Goal: Task Accomplishment & Management: Use online tool/utility

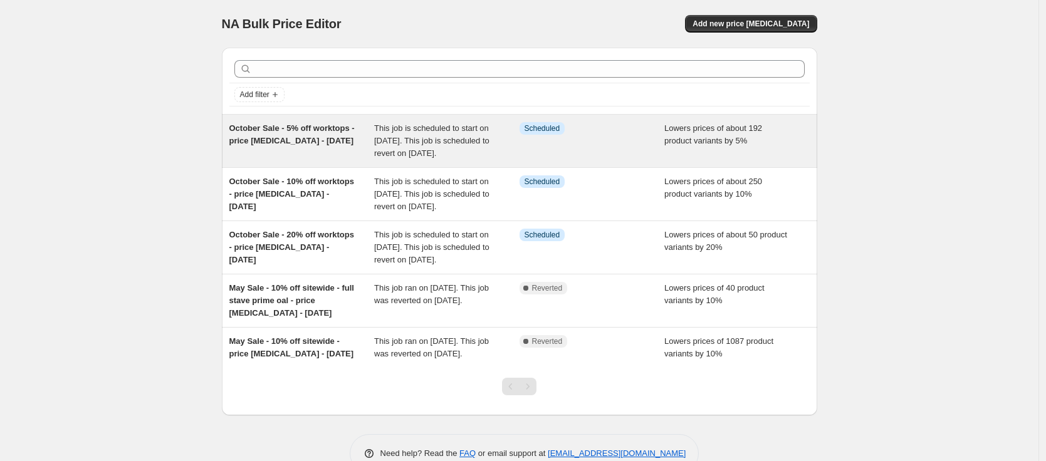
click at [285, 137] on span "October Sale - 5% off worktops - price [MEDICAL_DATA] - [DATE]" at bounding box center [291, 134] width 125 height 22
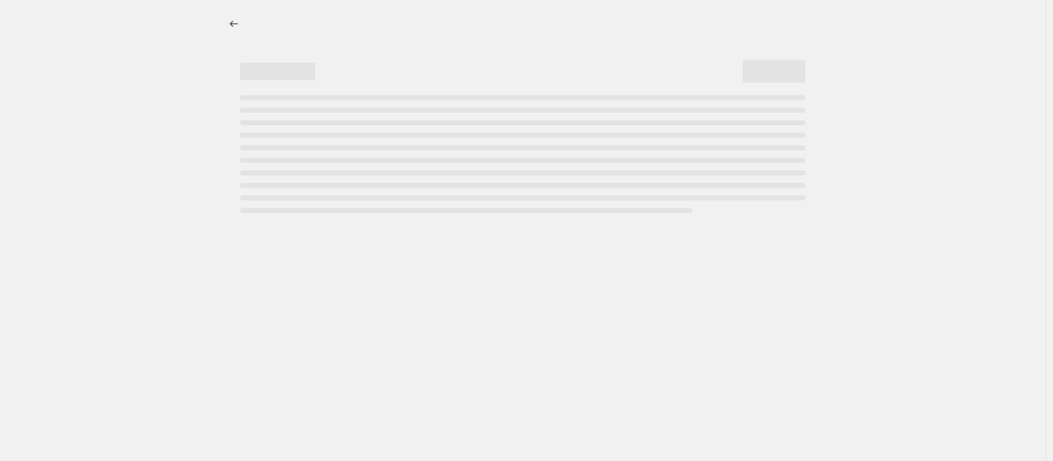
select select "percentage"
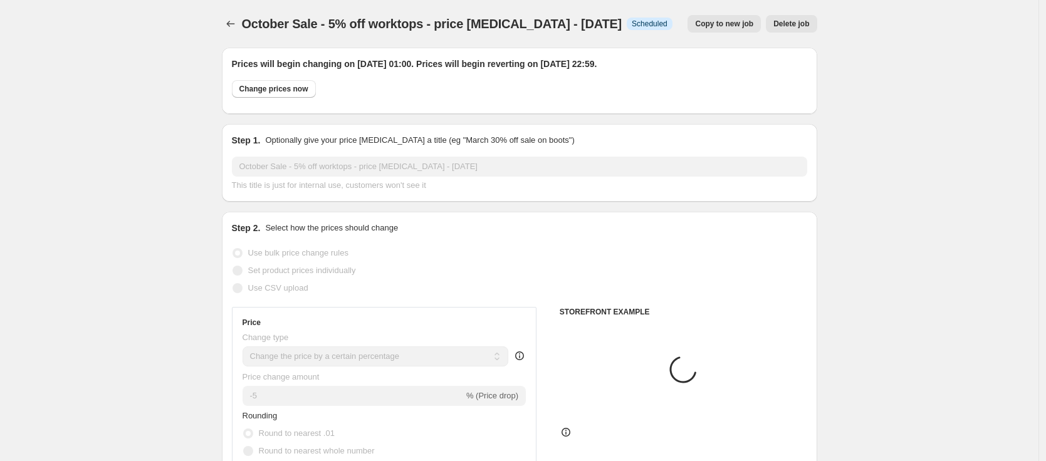
select select "product"
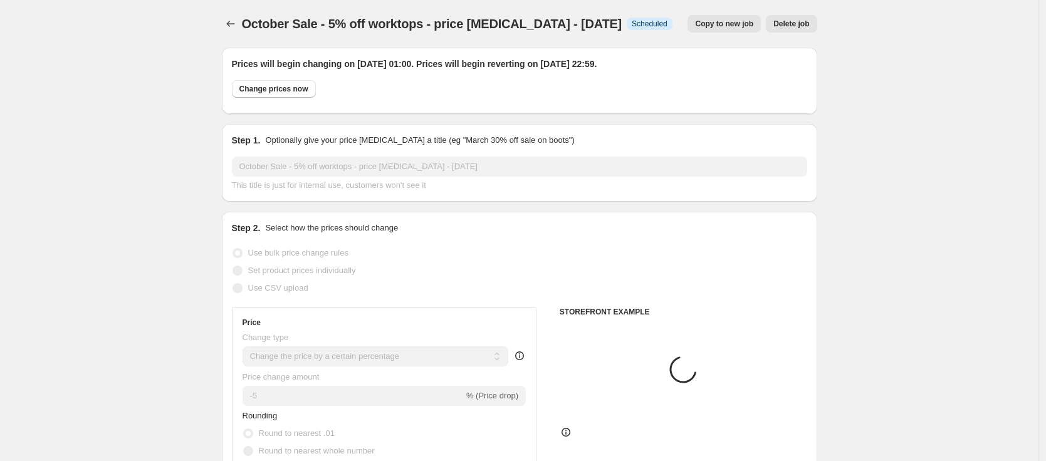
select select "product"
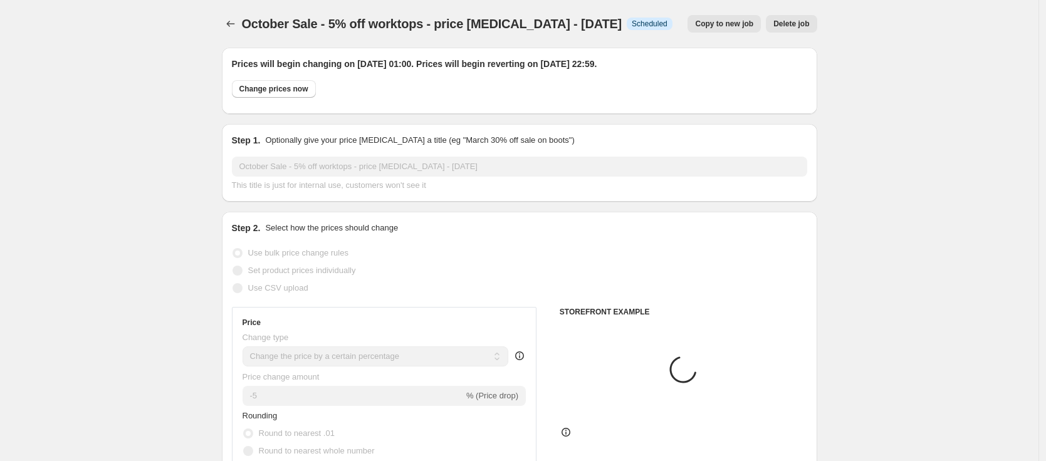
select select "product"
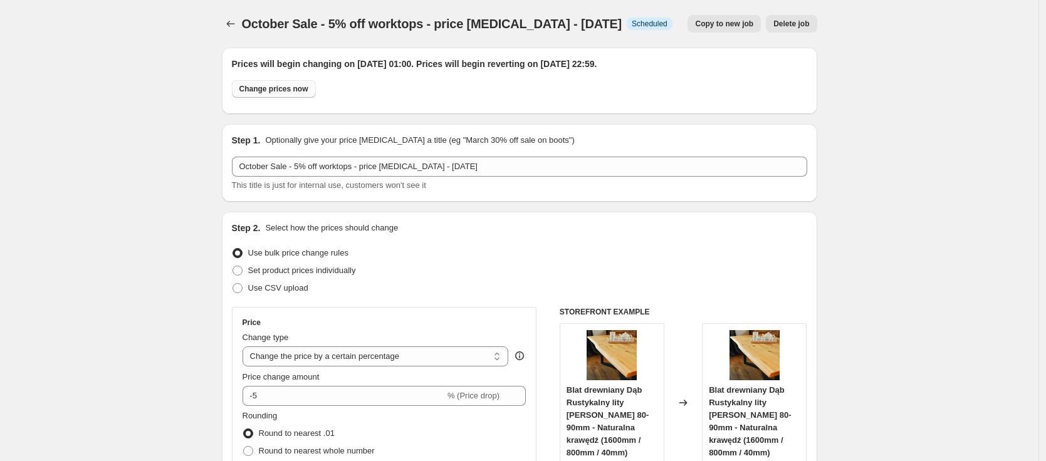
click at [287, 92] on span "Change prices now" at bounding box center [273, 89] width 69 height 10
radio input "true"
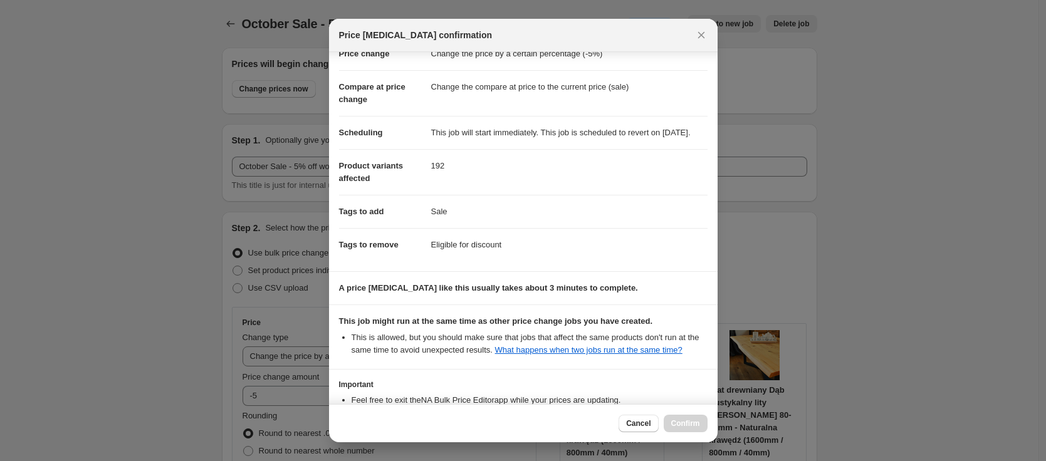
scroll to position [158, 0]
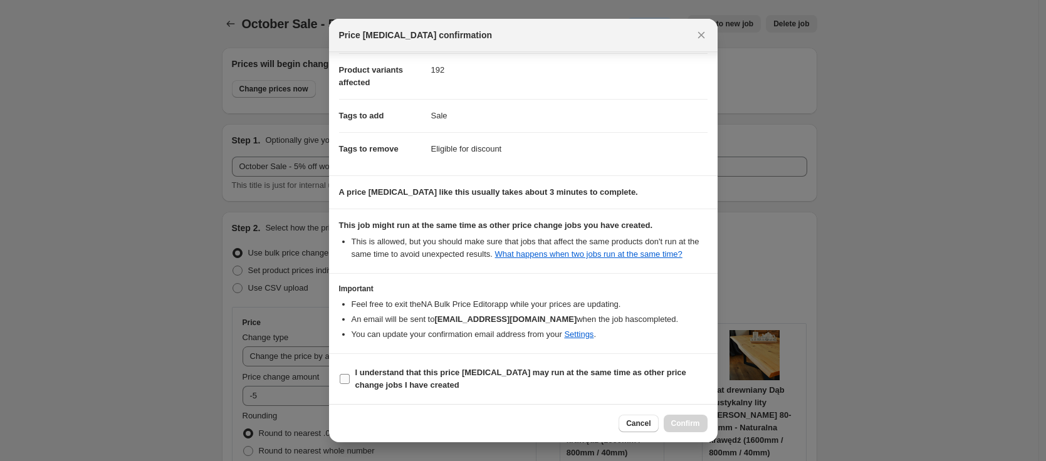
drag, startPoint x: 386, startPoint y: 375, endPoint x: 506, endPoint y: 387, distance: 120.3
click at [386, 375] on b "I understand that this price [MEDICAL_DATA] may run at the same time as other p…" at bounding box center [520, 379] width 331 height 22
click at [350, 375] on input "I understand that this price [MEDICAL_DATA] may run at the same time as other p…" at bounding box center [345, 379] width 10 height 10
checkbox input "true"
click at [677, 422] on span "Confirm" at bounding box center [685, 424] width 29 height 10
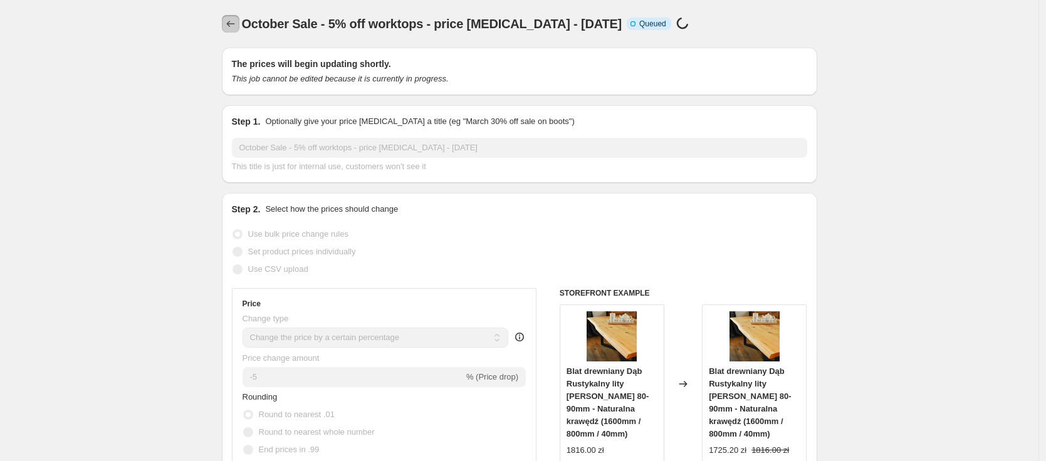
click at [237, 23] on icon "Price change jobs" at bounding box center [230, 24] width 13 height 13
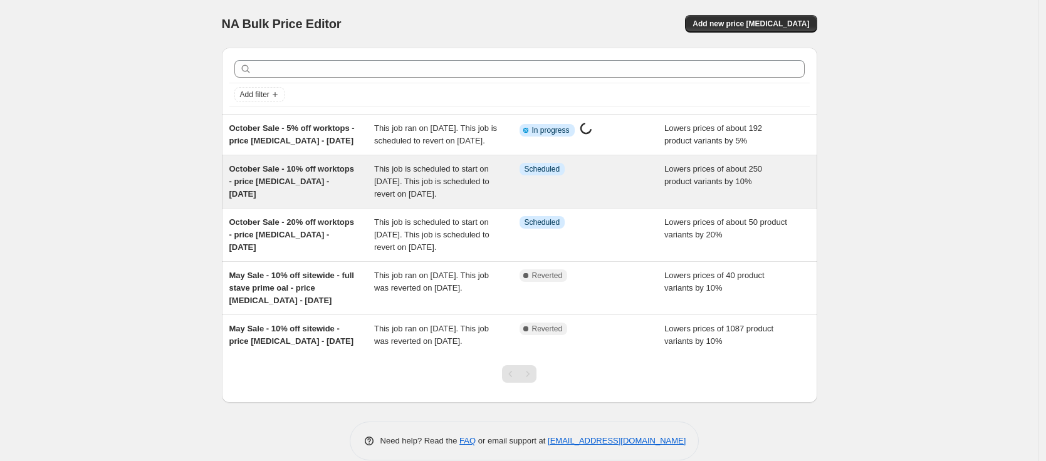
click at [301, 193] on span "October Sale - 10% off worktops - price [MEDICAL_DATA] - [DATE]" at bounding box center [291, 181] width 125 height 34
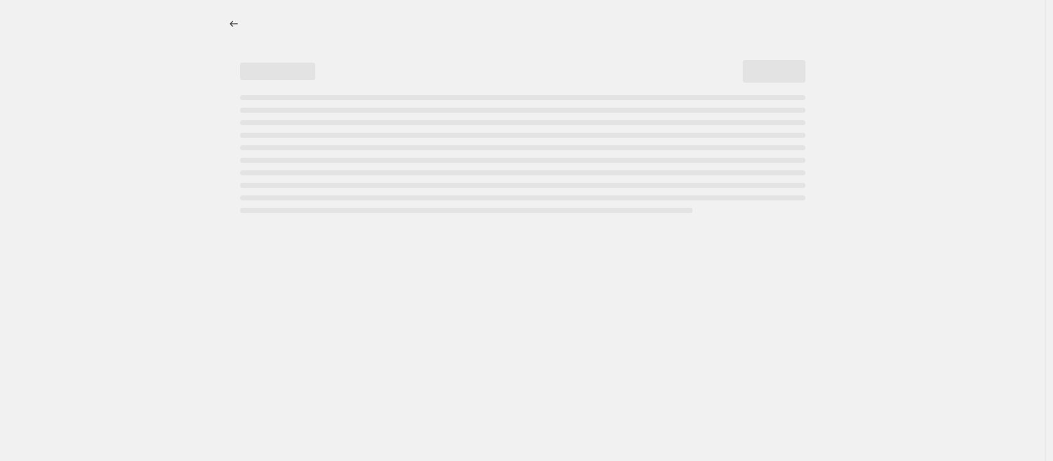
select select "percentage"
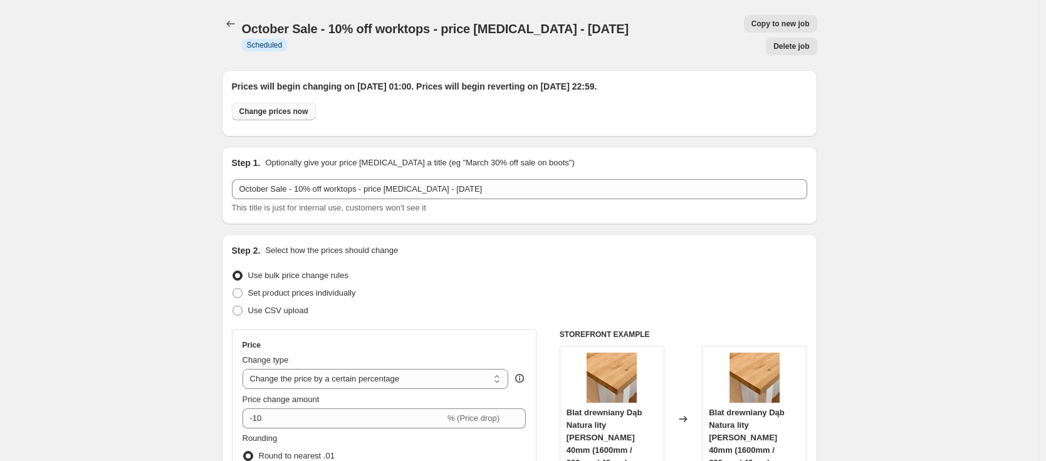
click at [297, 107] on span "Change prices now" at bounding box center [273, 112] width 69 height 10
radio input "true"
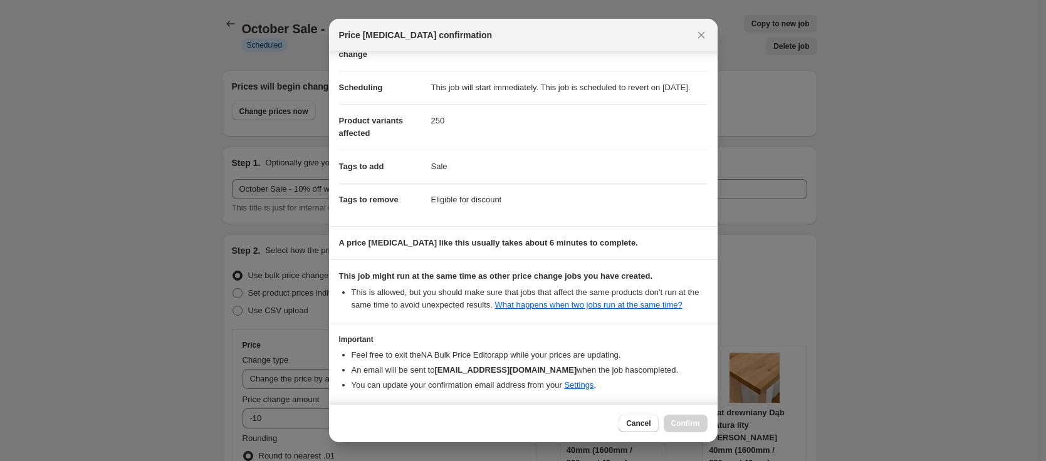
scroll to position [158, 0]
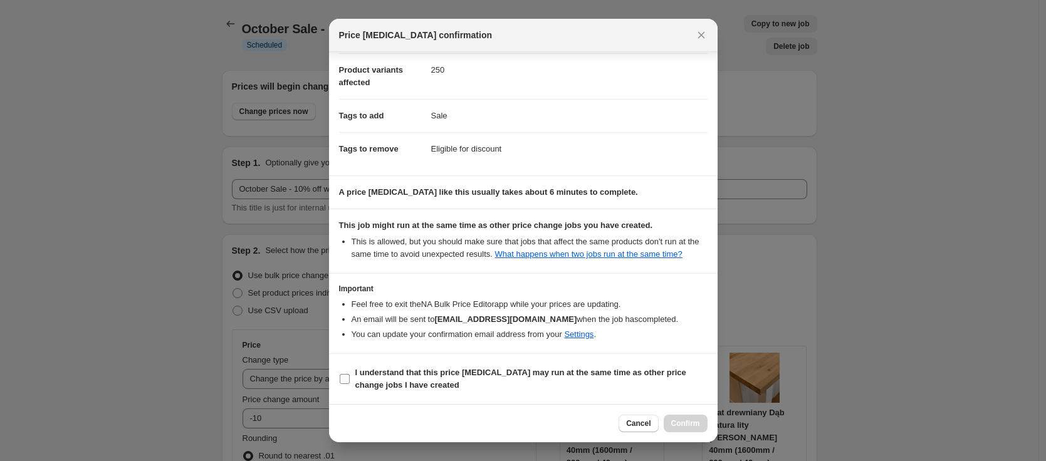
click at [385, 378] on span "I understand that this price [MEDICAL_DATA] may run at the same time as other p…" at bounding box center [531, 379] width 352 height 25
click at [350, 378] on input "I understand that this price [MEDICAL_DATA] may run at the same time as other p…" at bounding box center [345, 379] width 10 height 10
checkbox input "true"
click at [678, 421] on span "Confirm" at bounding box center [685, 424] width 29 height 10
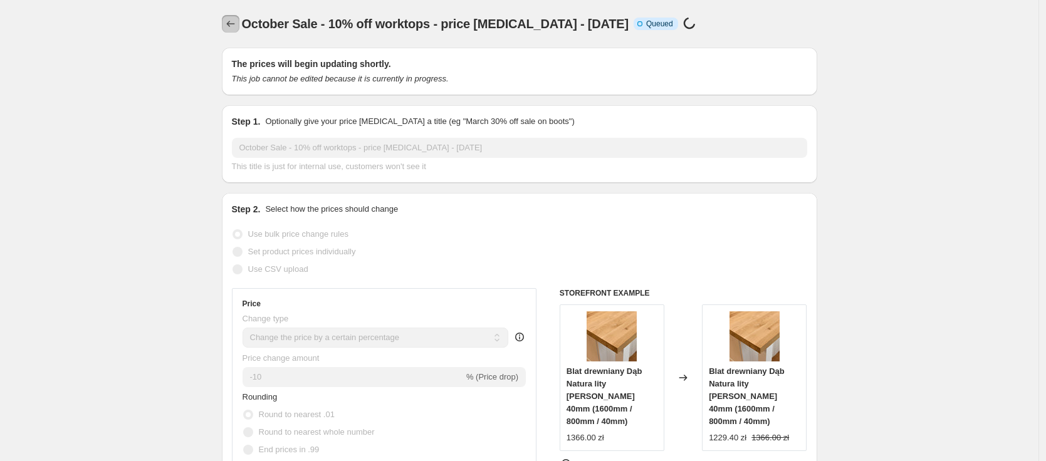
click at [237, 27] on icon "Price change jobs" at bounding box center [230, 24] width 13 height 13
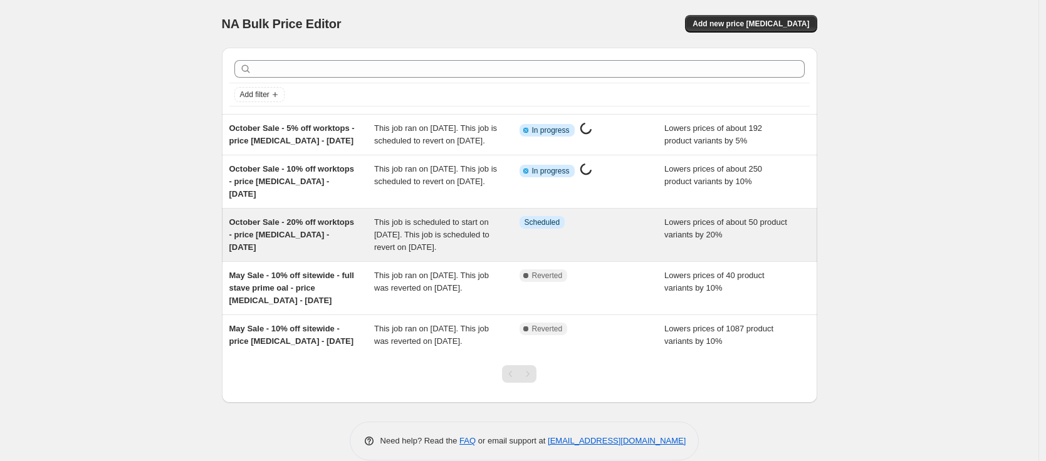
click at [411, 252] on span "This job is scheduled to start on 1 October 2025. This job is scheduled to reve…" at bounding box center [431, 234] width 115 height 34
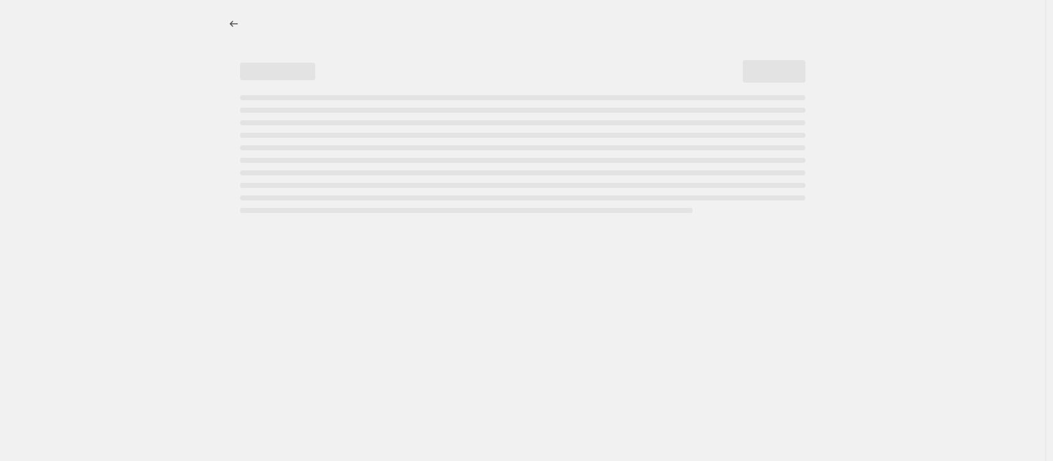
select select "percentage"
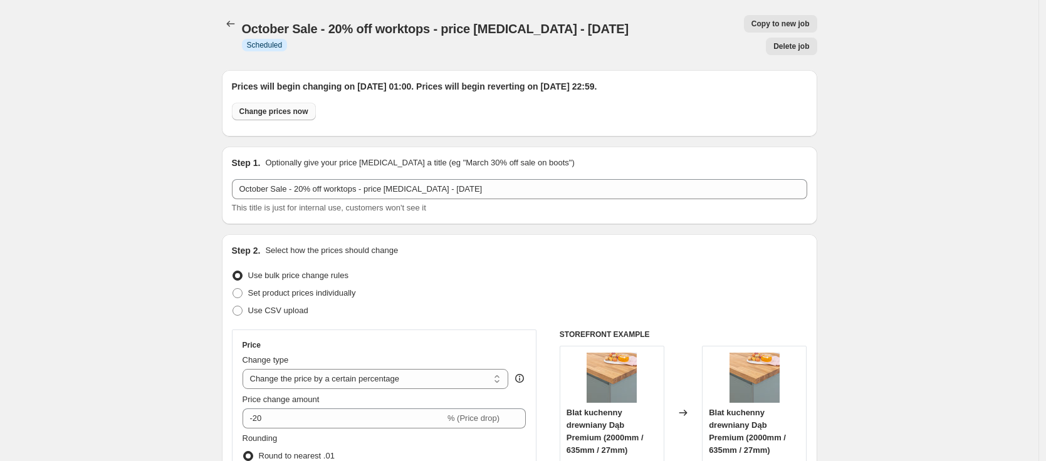
click at [264, 107] on span "Change prices now" at bounding box center [273, 112] width 69 height 10
radio input "true"
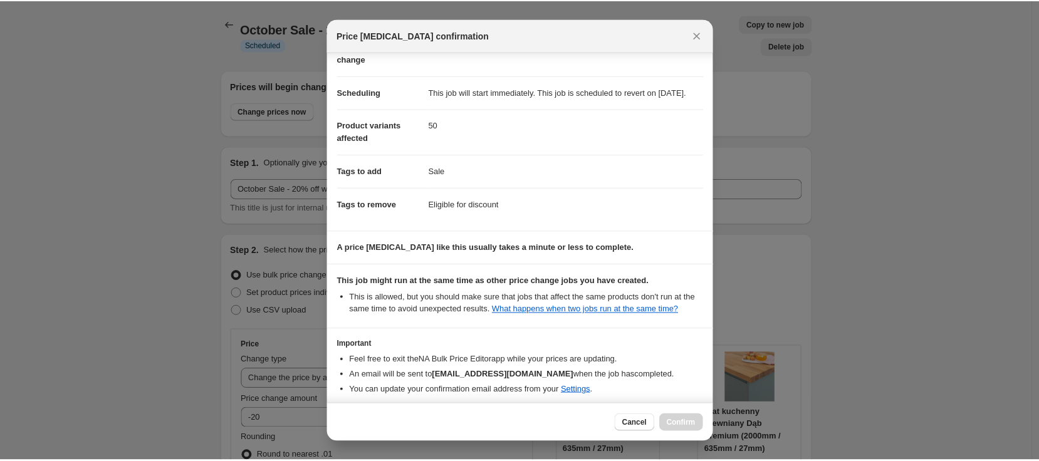
scroll to position [158, 0]
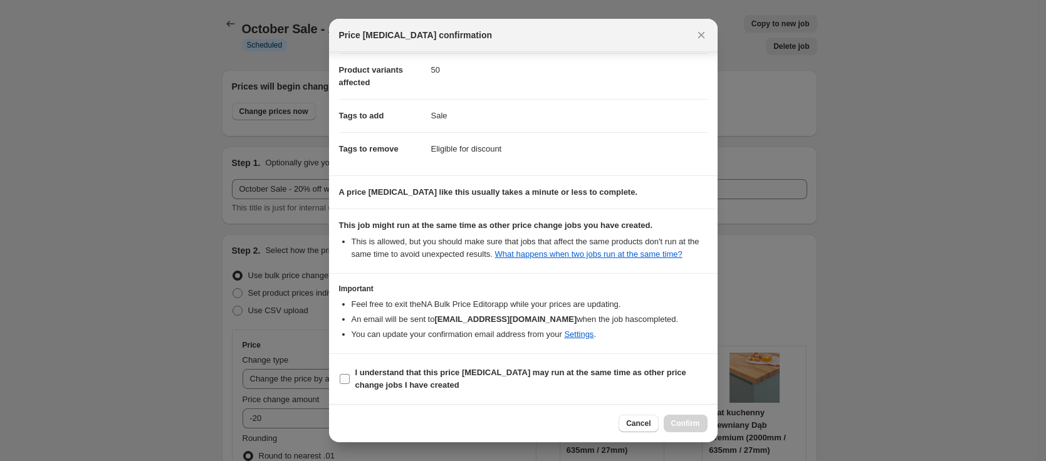
click at [381, 383] on b "I understand that this price [MEDICAL_DATA] may run at the same time as other p…" at bounding box center [520, 379] width 331 height 22
click at [350, 383] on input "I understand that this price [MEDICAL_DATA] may run at the same time as other p…" at bounding box center [345, 379] width 10 height 10
checkbox input "true"
click at [686, 425] on span "Confirm" at bounding box center [685, 424] width 29 height 10
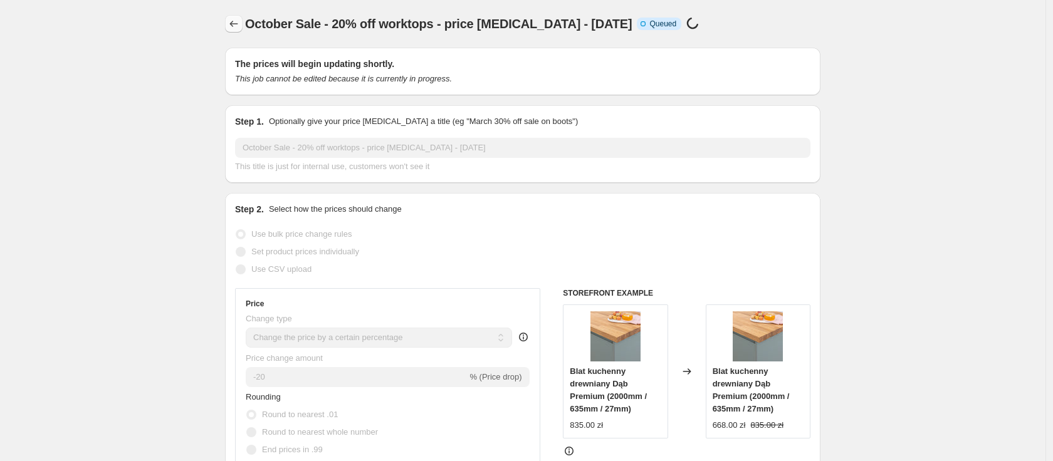
select select "percentage"
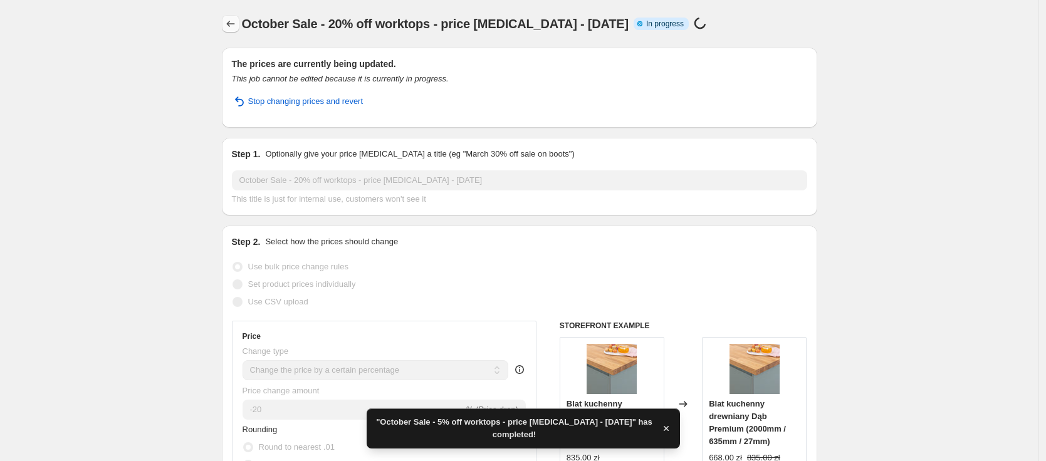
click at [230, 28] on icon "Price change jobs" at bounding box center [230, 24] width 13 height 13
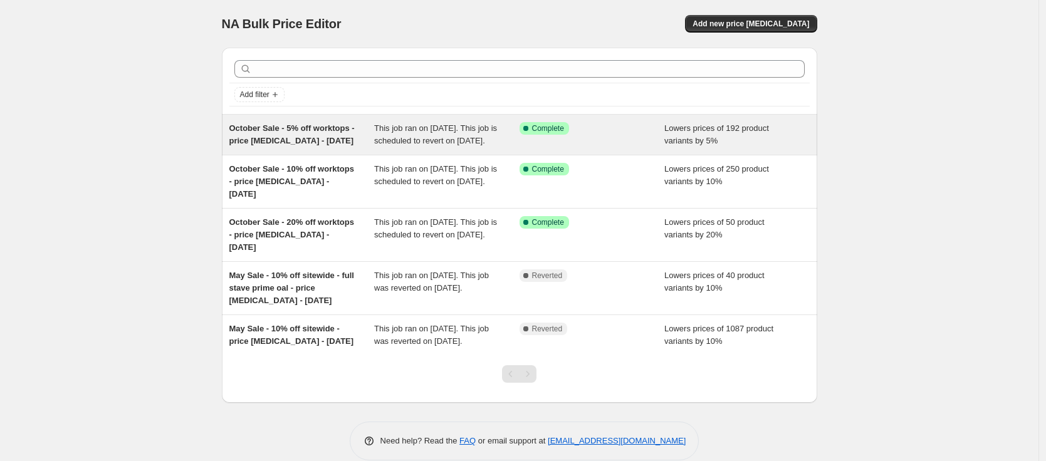
click at [266, 137] on span "October Sale - 5% off worktops - price [MEDICAL_DATA] - [DATE]" at bounding box center [291, 134] width 125 height 22
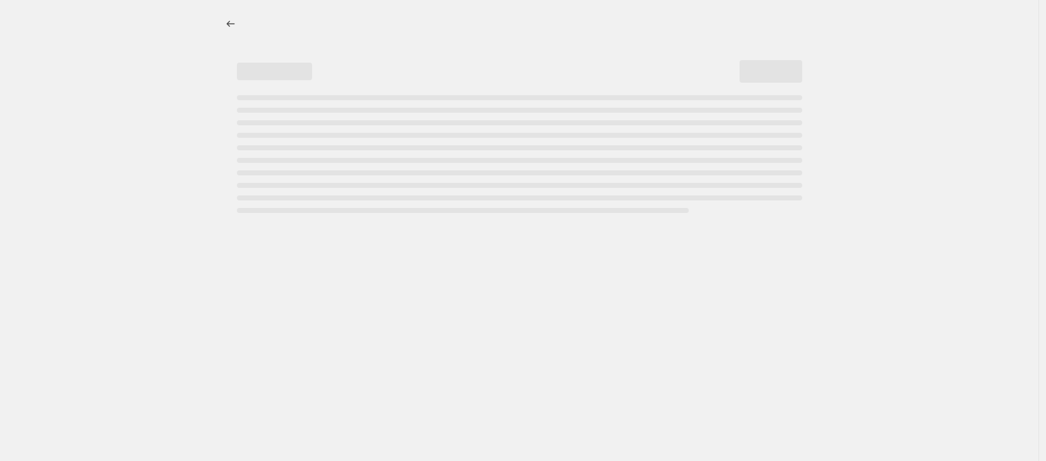
select select "percentage"
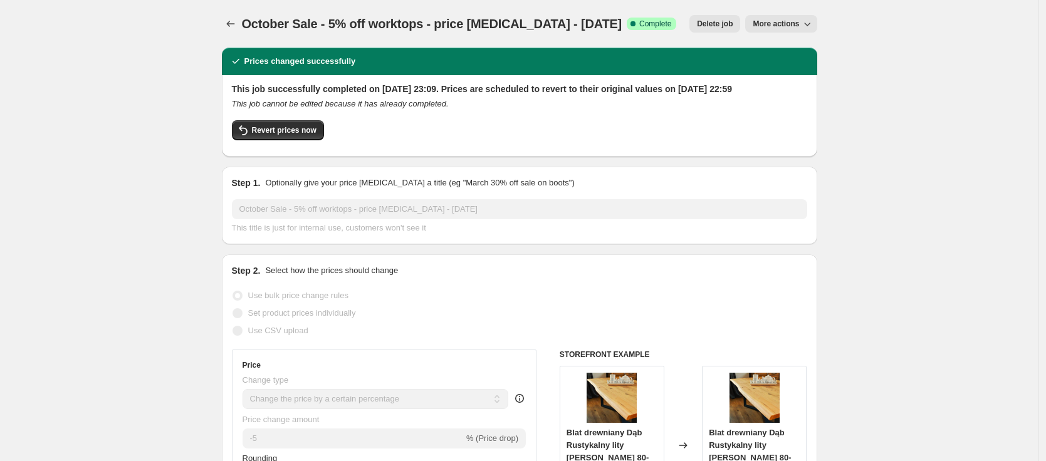
click at [799, 24] on span "More actions" at bounding box center [775, 24] width 46 height 10
click at [796, 68] on span "Copy to new job" at bounding box center [784, 70] width 58 height 9
select select "percentage"
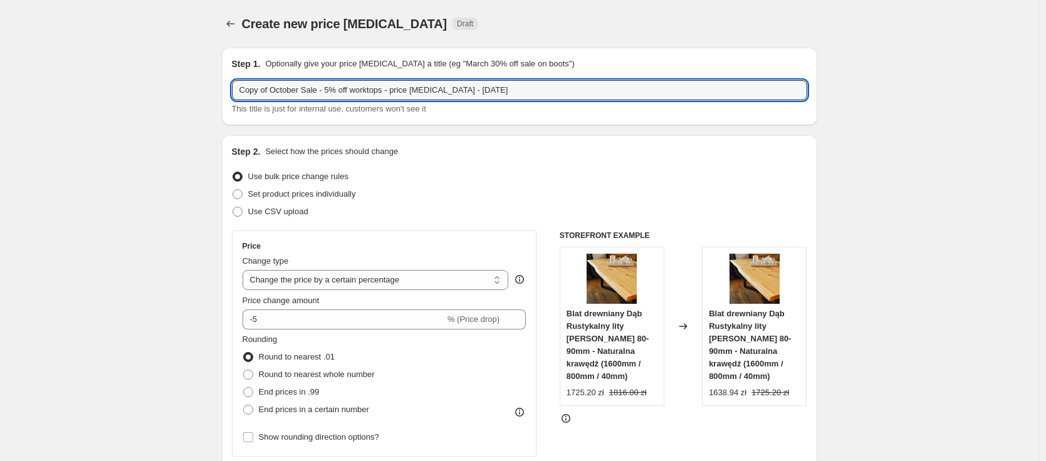
drag, startPoint x: 277, startPoint y: 90, endPoint x: 212, endPoint y: 93, distance: 65.2
click at [538, 88] on input "October Sale - 5% off worktops - price [MEDICAL_DATA] - [DATE]" at bounding box center [519, 90] width 575 height 20
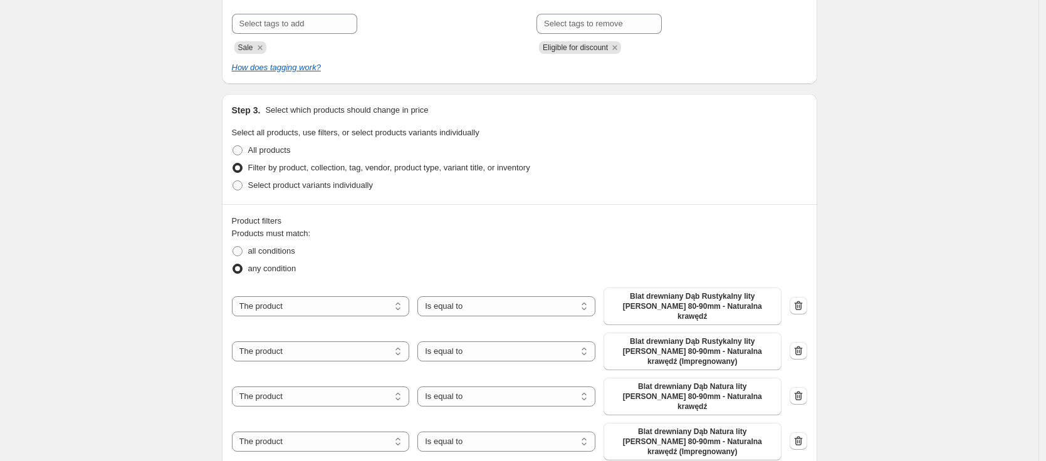
scroll to position [596, 0]
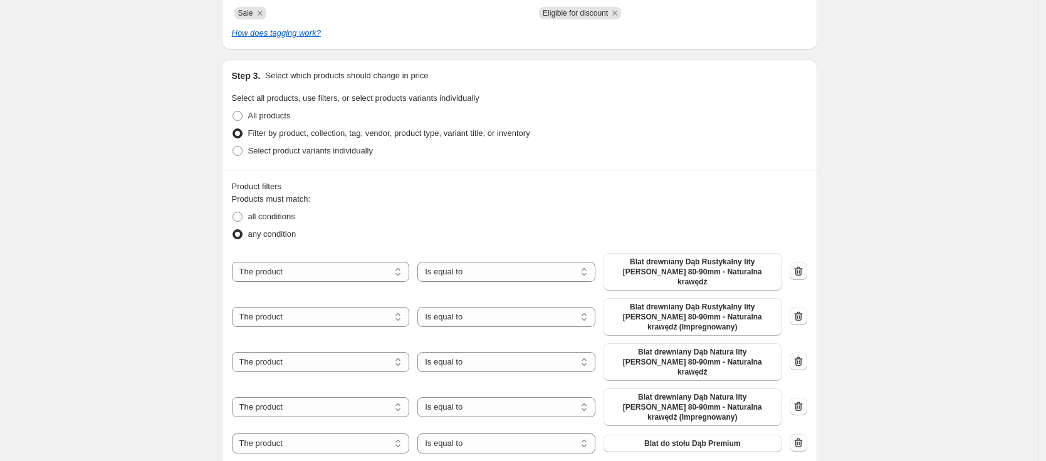
type input "October Sale - 5% off worktops - price [MEDICAL_DATA] - [DATE] - missing items"
click at [798, 270] on icon "button" at bounding box center [796, 272] width 1 height 4
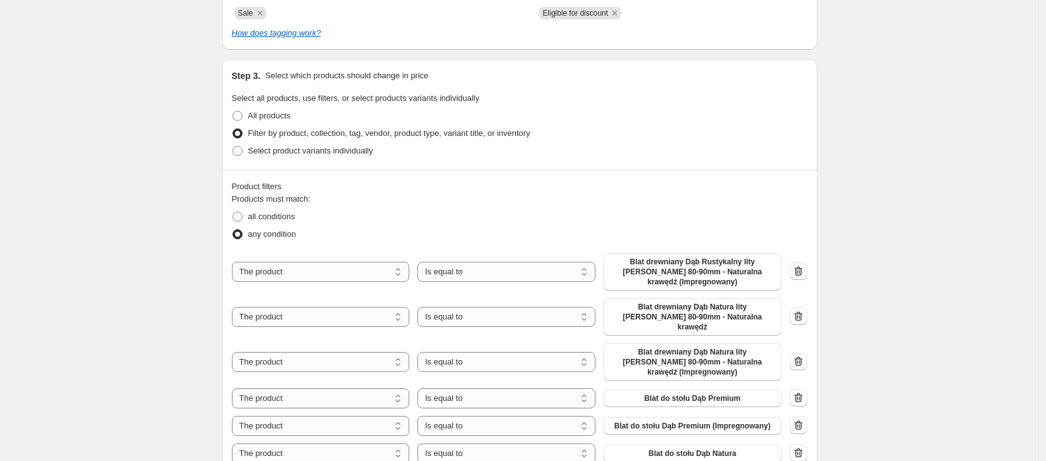
click at [800, 268] on icon "button" at bounding box center [798, 270] width 8 height 9
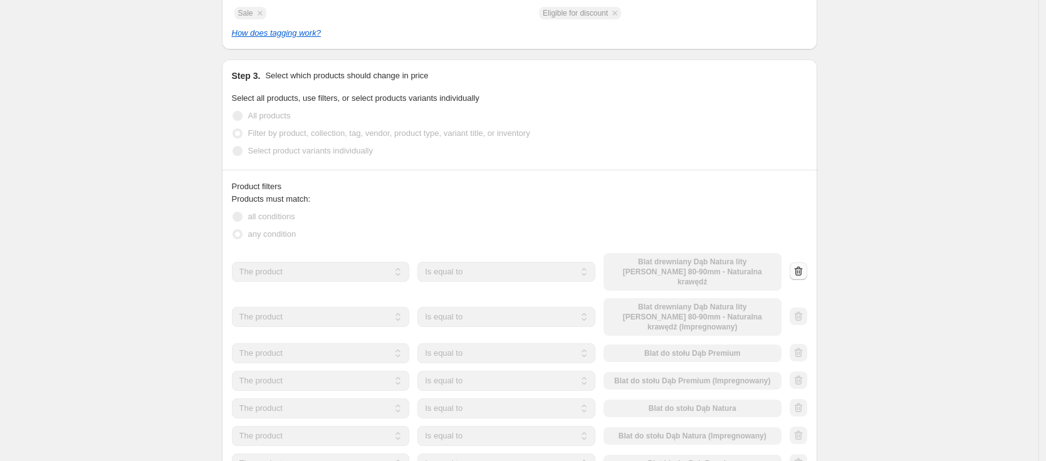
click at [798, 270] on icon "button" at bounding box center [796, 272] width 1 height 4
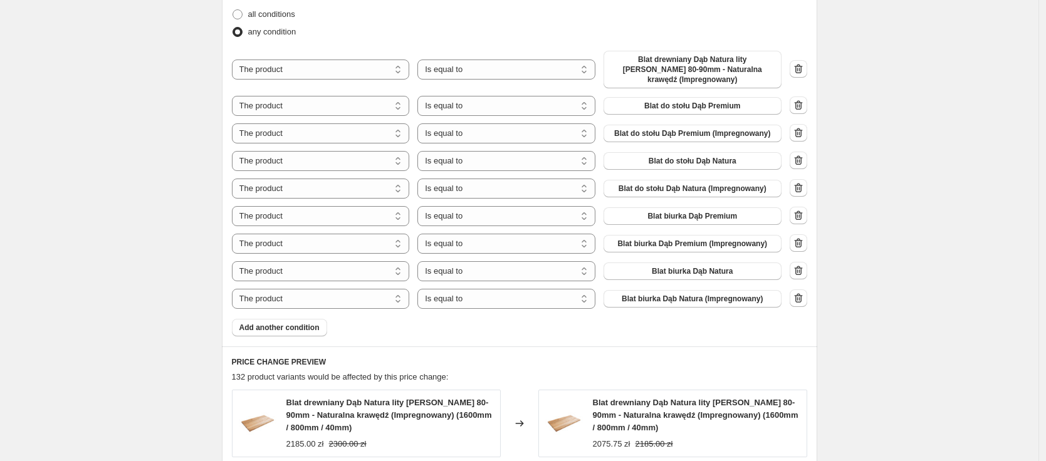
scroll to position [916, 0]
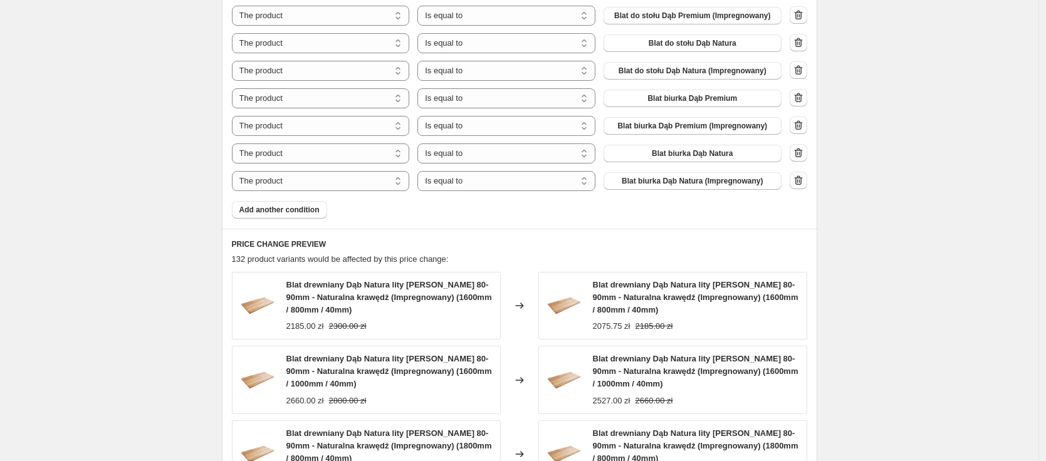
click at [799, 174] on icon "button" at bounding box center [798, 180] width 13 height 13
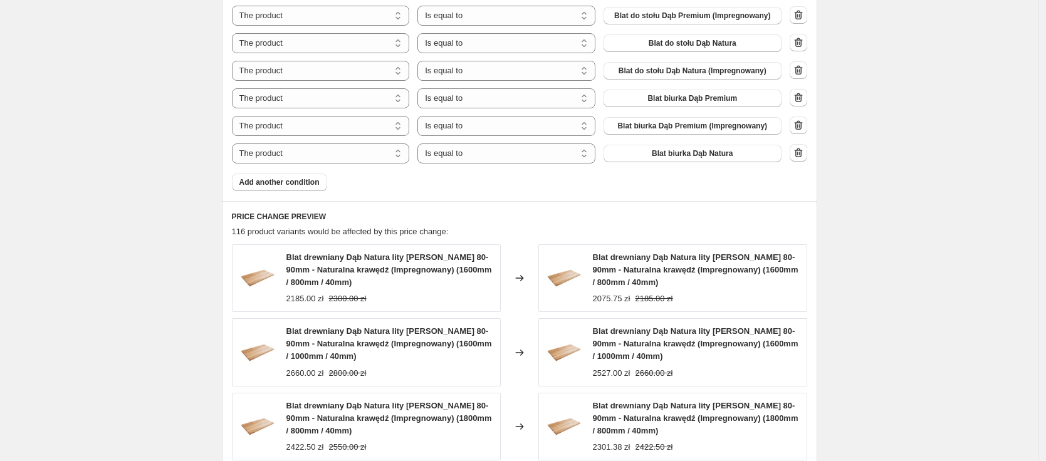
click at [799, 152] on icon "button" at bounding box center [798, 154] width 1 height 4
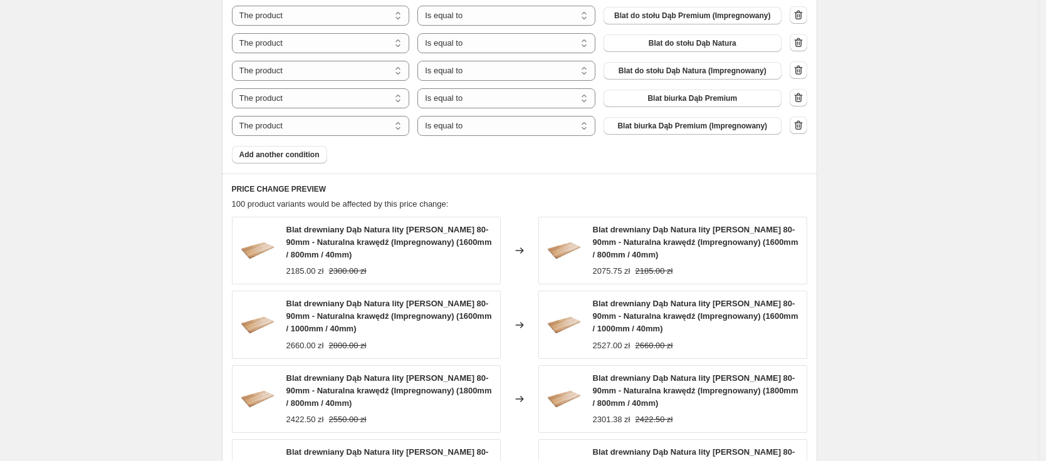
click at [803, 117] on div at bounding box center [798, 126] width 18 height 19
click at [802, 120] on icon "button" at bounding box center [798, 124] width 8 height 9
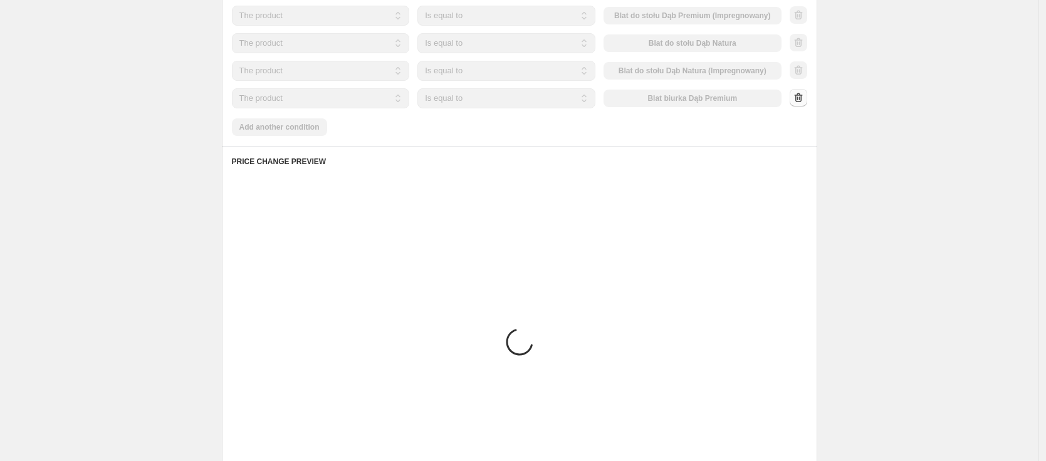
click at [804, 89] on div at bounding box center [798, 98] width 18 height 19
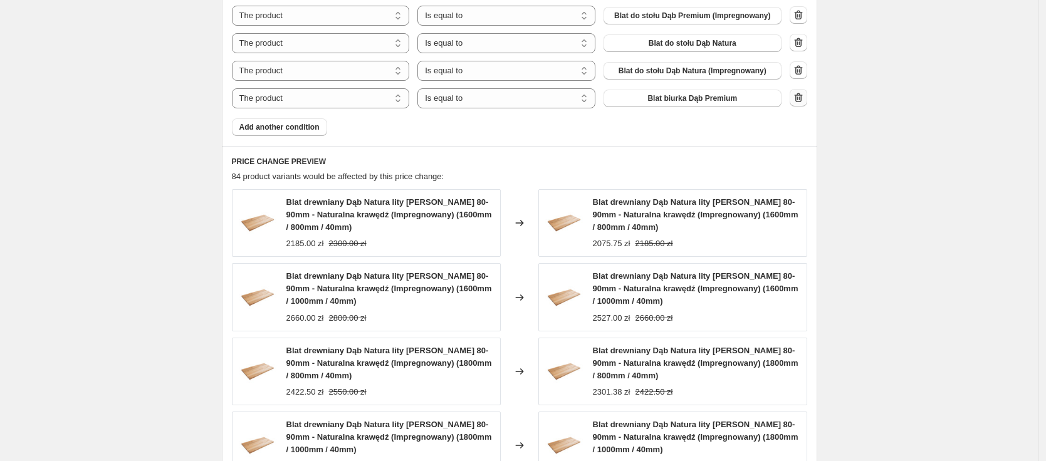
click at [802, 93] on icon "button" at bounding box center [798, 97] width 8 height 9
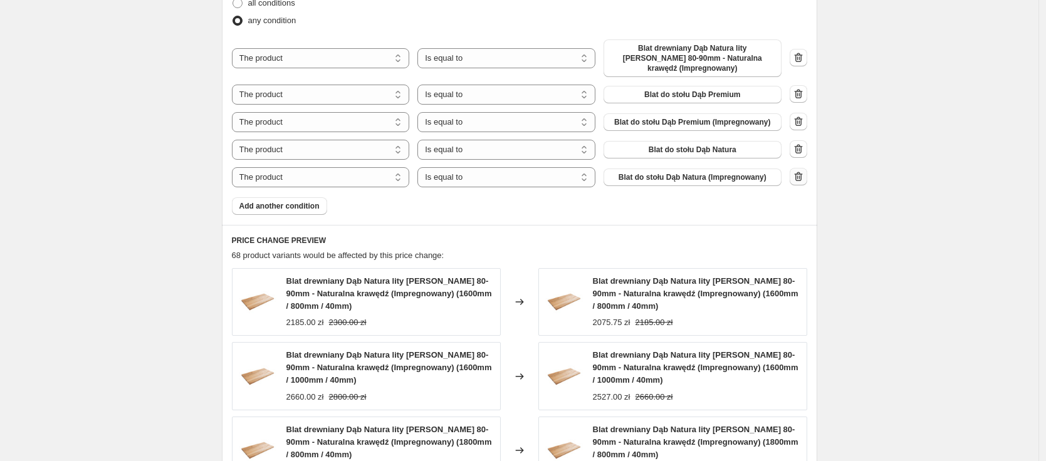
scroll to position [796, 0]
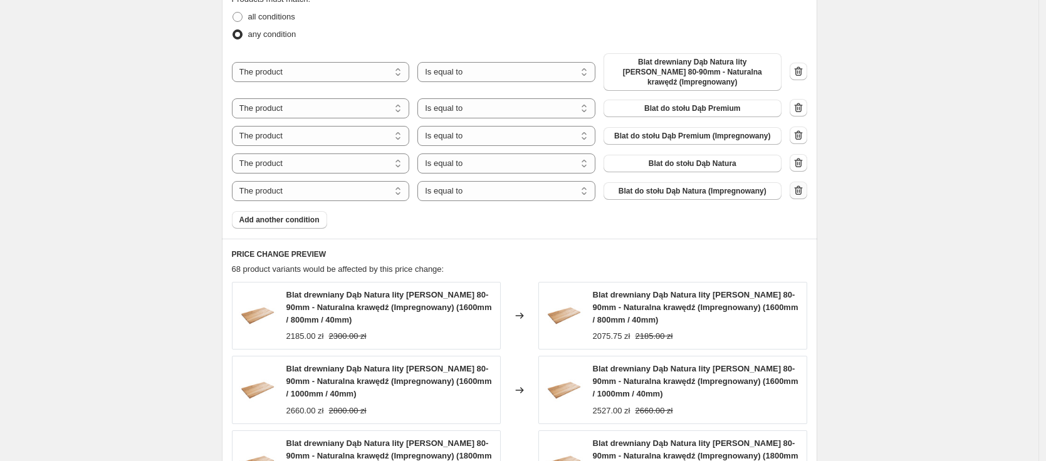
click at [801, 185] on icon "button" at bounding box center [798, 190] width 13 height 13
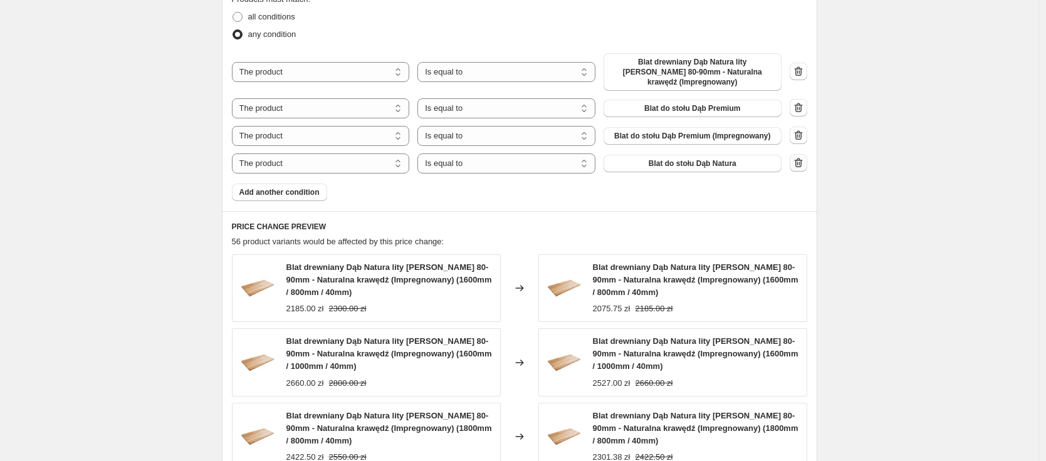
click at [805, 157] on icon "button" at bounding box center [798, 163] width 13 height 13
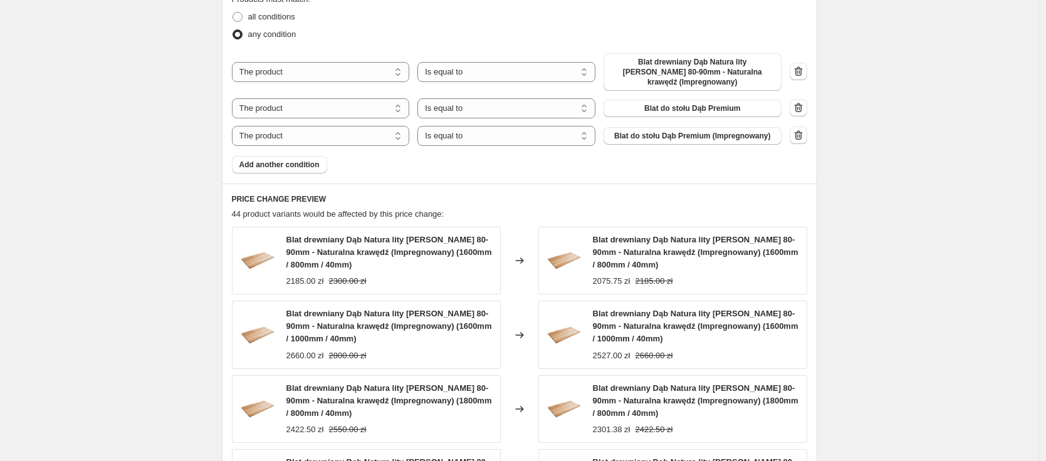
click at [802, 129] on icon "button" at bounding box center [798, 135] width 13 height 13
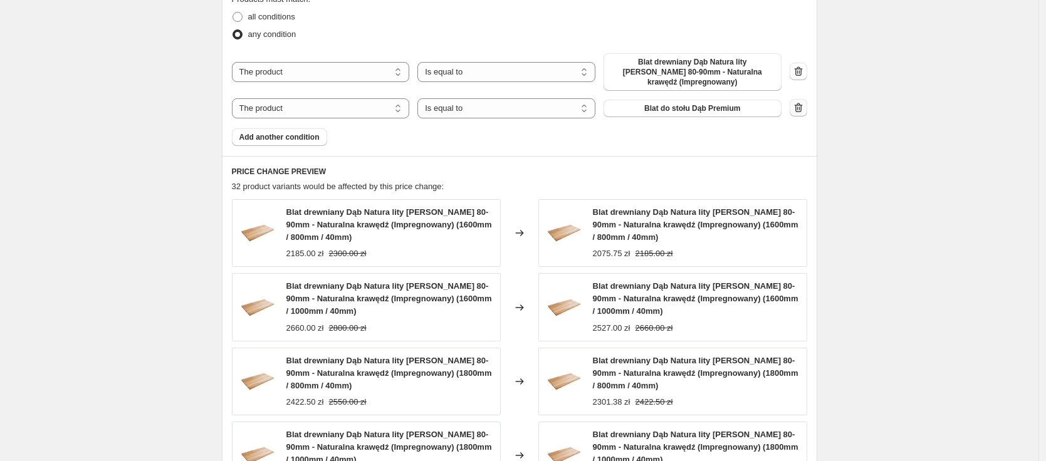
click at [801, 102] on icon "button" at bounding box center [798, 108] width 13 height 13
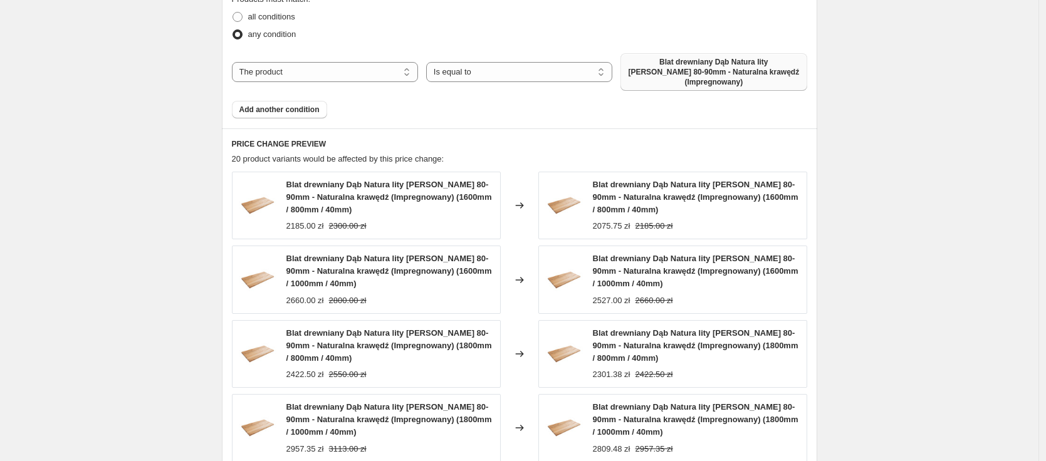
click at [704, 63] on span "Blat drewniany Dąb Natura lity [PERSON_NAME] 80-90mm - Naturalna krawędź (Impre…" at bounding box center [713, 72] width 171 height 30
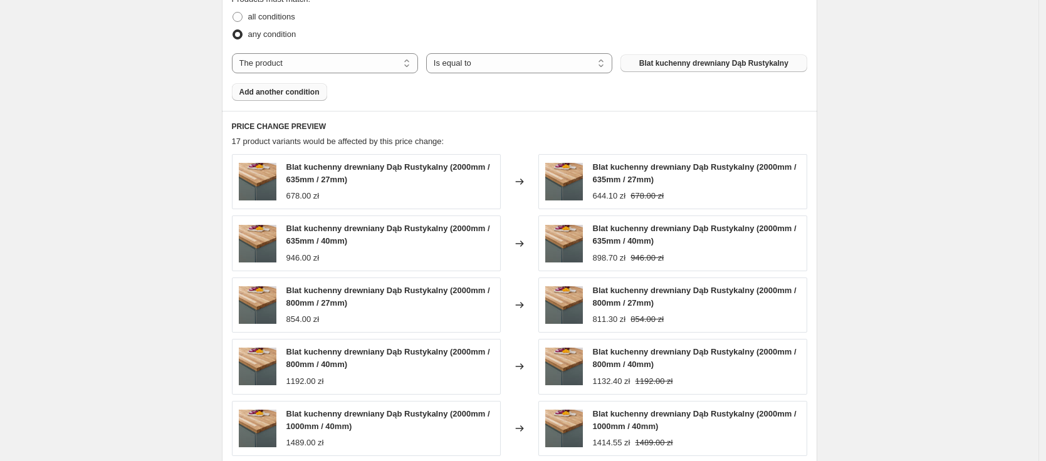
click at [294, 94] on span "Add another condition" at bounding box center [279, 92] width 80 height 10
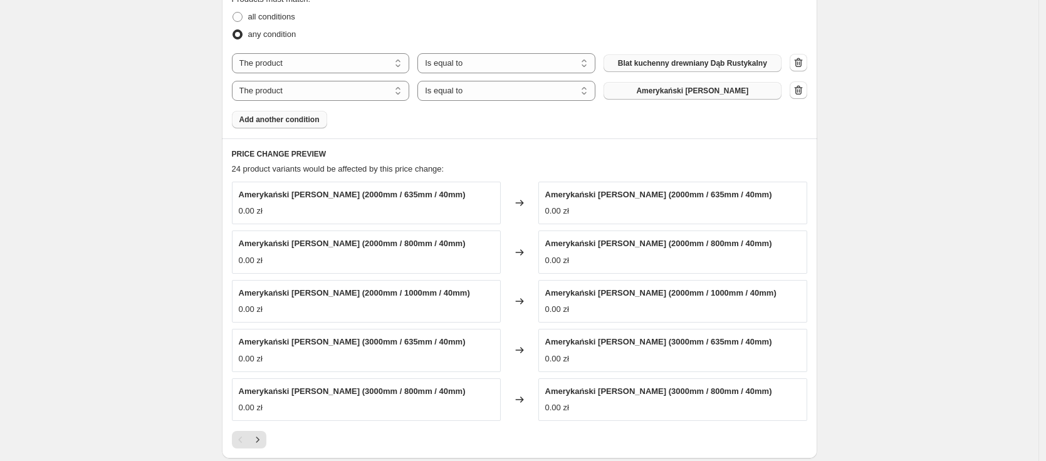
click at [707, 95] on span "Amerykański [PERSON_NAME]" at bounding box center [692, 91] width 112 height 10
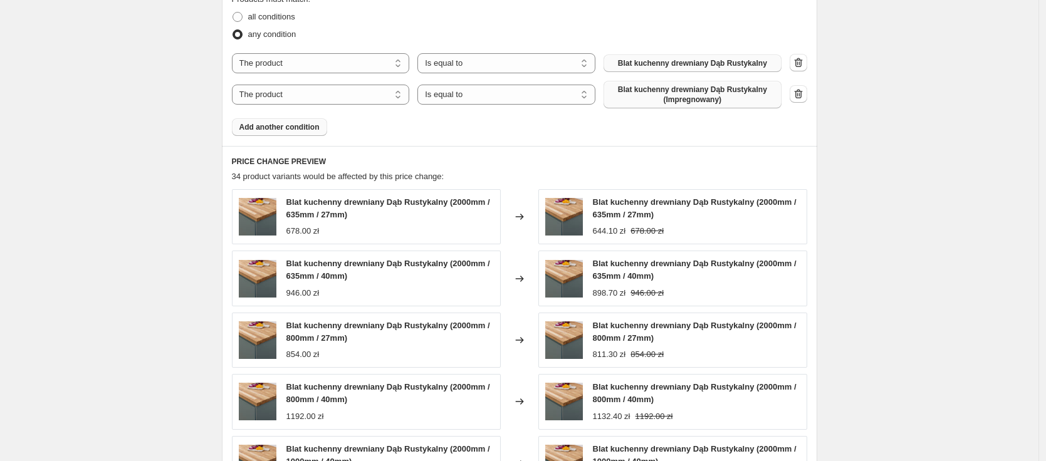
click at [327, 127] on button "Add another condition" at bounding box center [279, 127] width 95 height 18
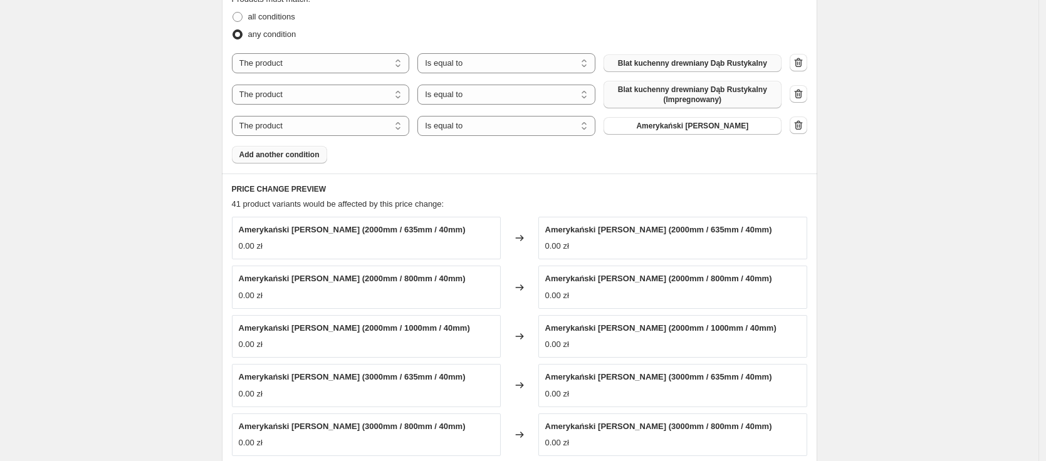
click at [306, 153] on span "Add another condition" at bounding box center [279, 155] width 80 height 10
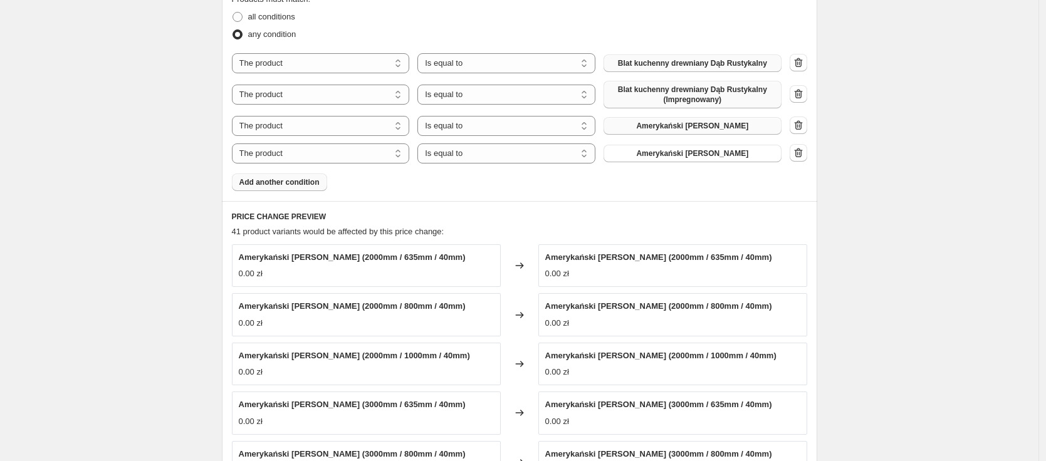
click at [665, 127] on span "Amerykański [PERSON_NAME]" at bounding box center [692, 126] width 112 height 10
click at [709, 150] on span "Amerykański [PERSON_NAME]" at bounding box center [692, 153] width 112 height 10
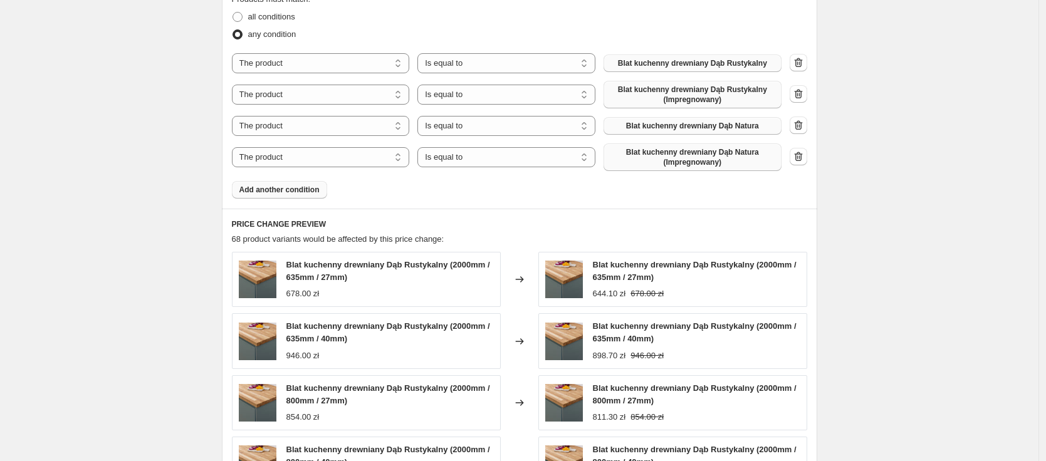
click at [292, 198] on button "Add another condition" at bounding box center [279, 190] width 95 height 18
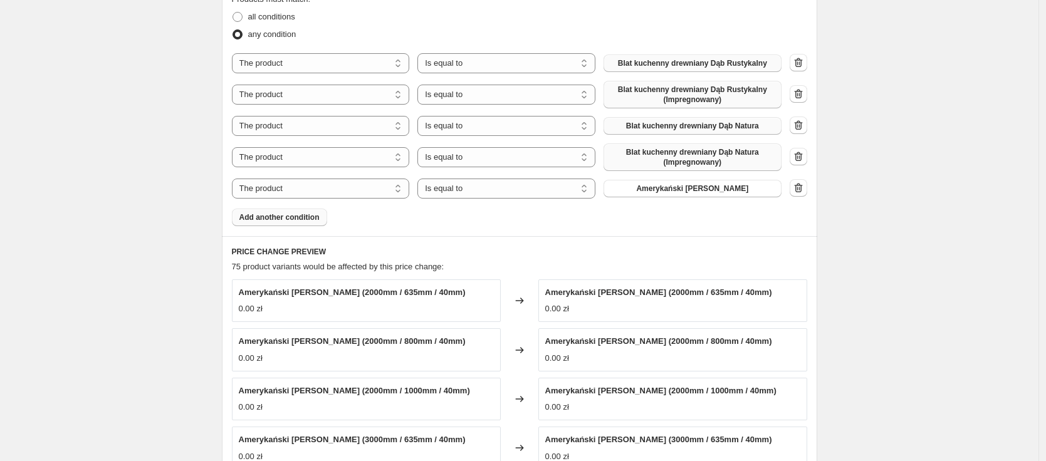
click at [296, 218] on span "Add another condition" at bounding box center [279, 217] width 80 height 10
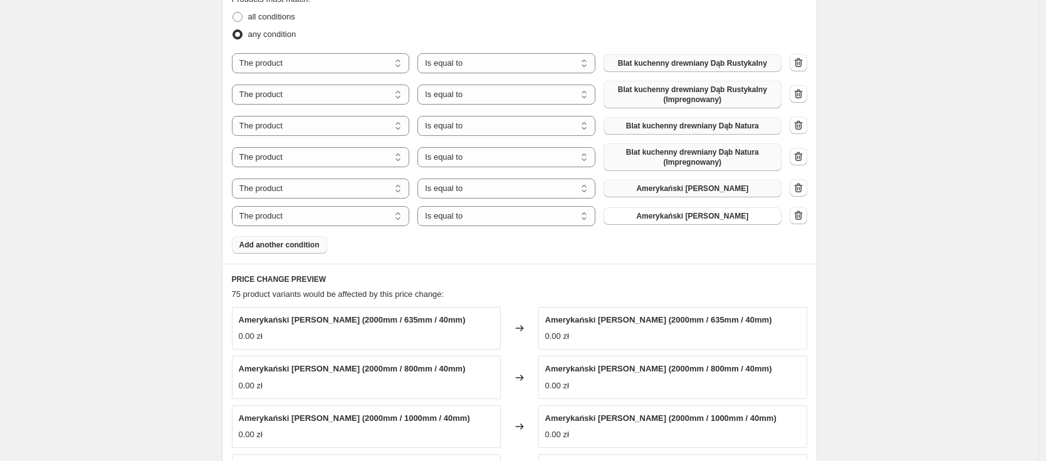
click at [700, 190] on span "Amerykański [PERSON_NAME]" at bounding box center [692, 189] width 112 height 10
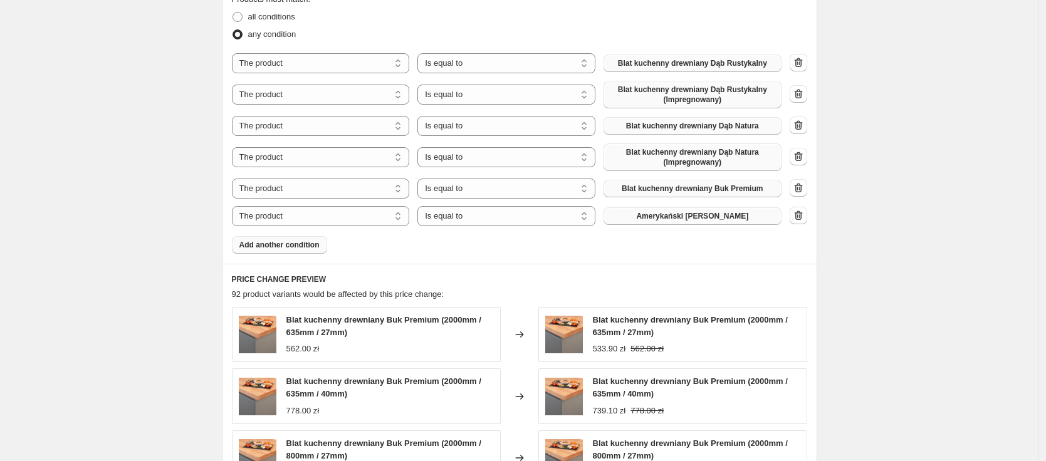
click at [695, 217] on span "Amerykański [PERSON_NAME]" at bounding box center [692, 216] width 112 height 10
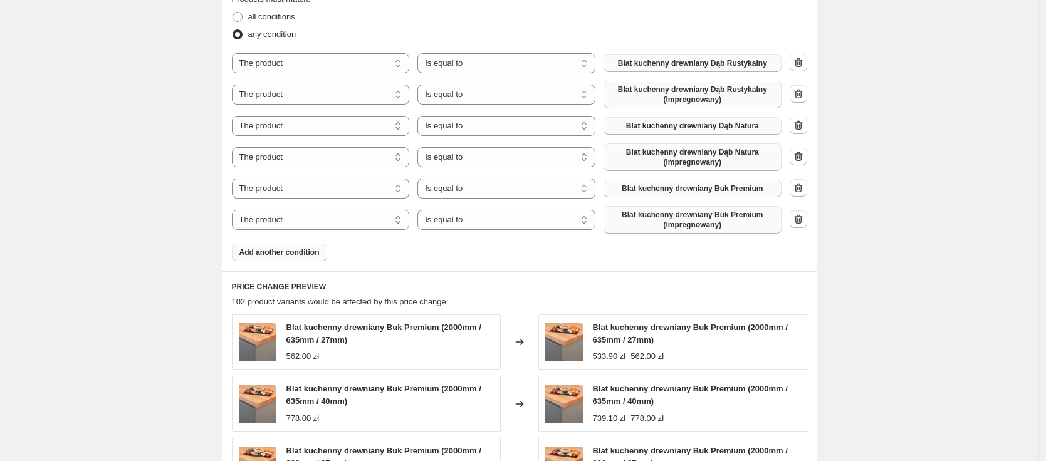
click at [294, 249] on span "Add another condition" at bounding box center [279, 252] width 80 height 10
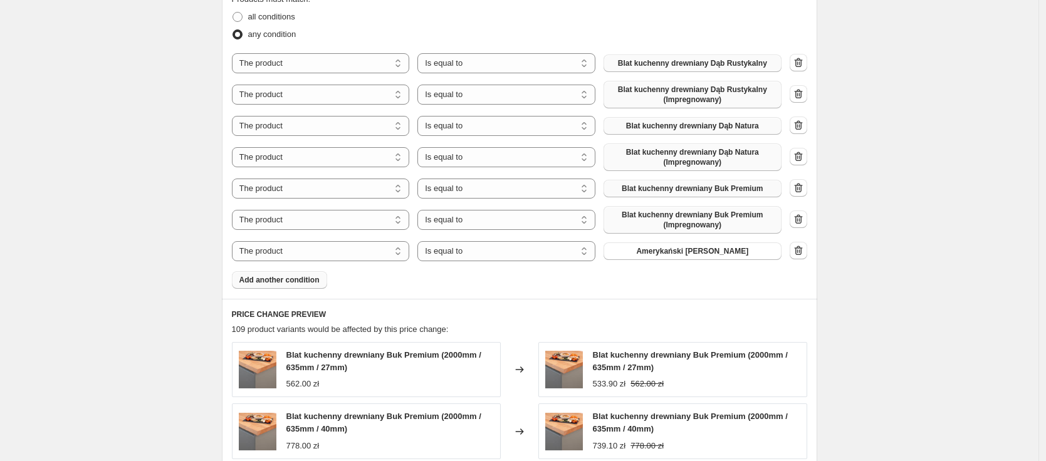
click at [296, 284] on span "Add another condition" at bounding box center [279, 280] width 80 height 10
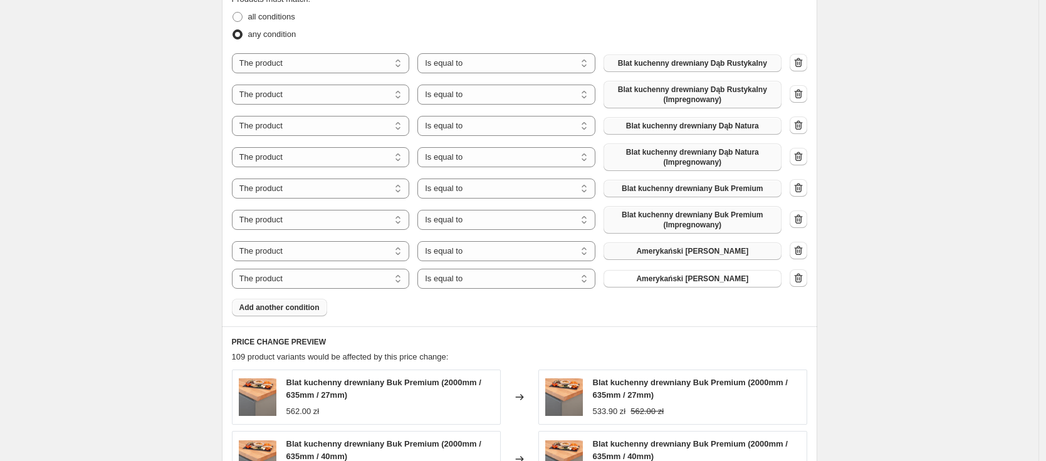
click at [752, 247] on button "Amerykański [PERSON_NAME]" at bounding box center [692, 251] width 178 height 18
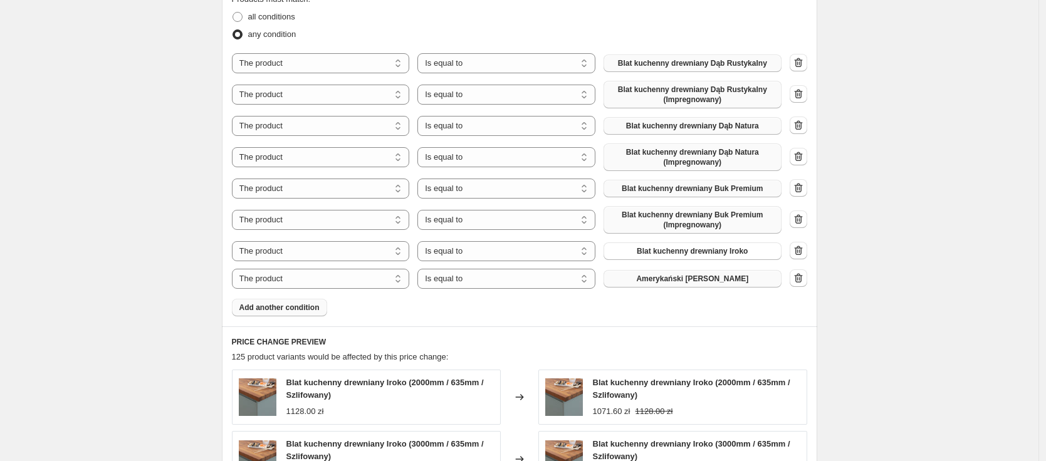
click at [690, 279] on span "Amerykański [PERSON_NAME]" at bounding box center [692, 279] width 112 height 10
click at [279, 310] on span "Add another condition" at bounding box center [279, 308] width 80 height 10
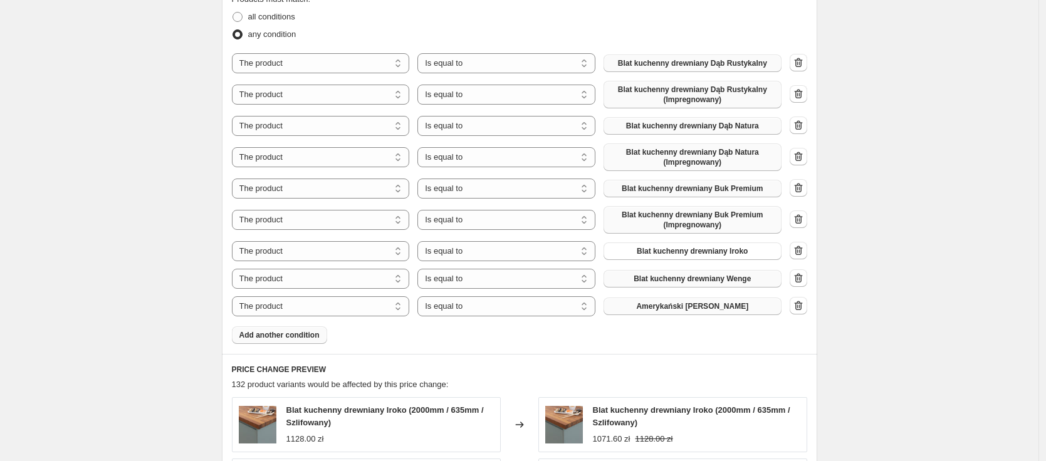
click at [722, 308] on span "Amerykański [PERSON_NAME]" at bounding box center [692, 306] width 112 height 10
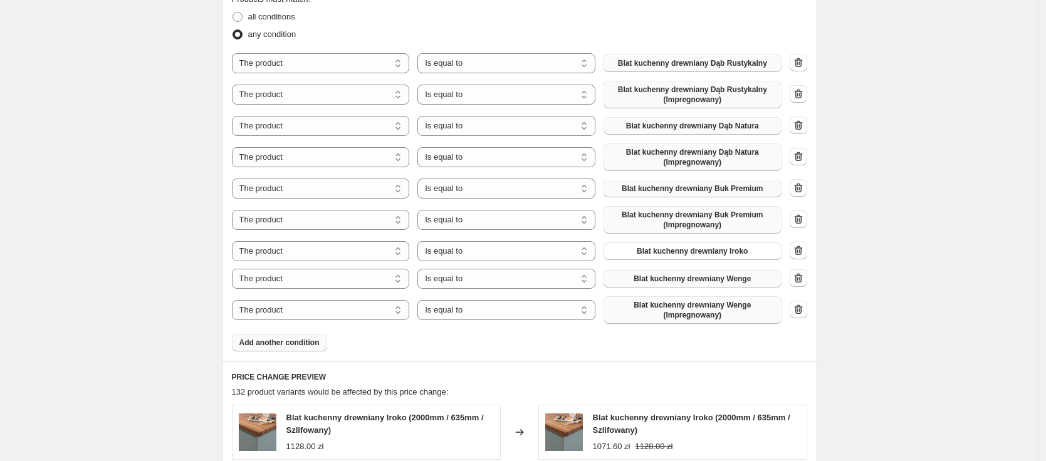
click at [295, 345] on span "Add another condition" at bounding box center [279, 343] width 80 height 10
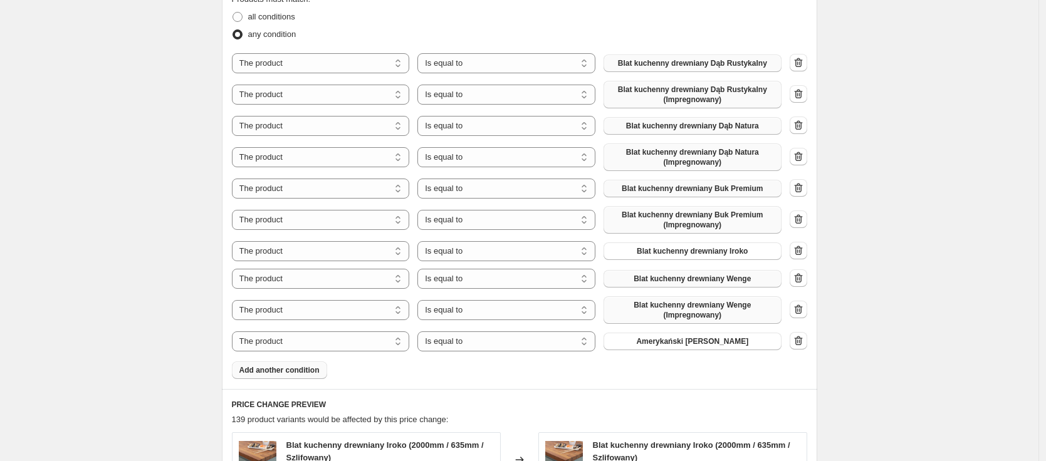
click at [301, 368] on span "Add another condition" at bounding box center [279, 370] width 80 height 10
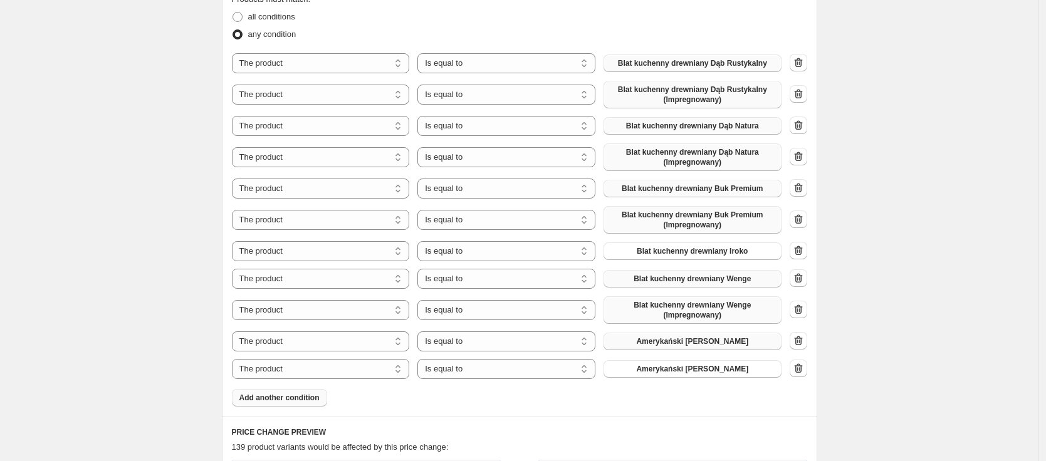
click at [689, 343] on span "Amerykański [PERSON_NAME]" at bounding box center [692, 341] width 112 height 10
click at [697, 367] on span "Amerykański [PERSON_NAME]" at bounding box center [692, 369] width 112 height 10
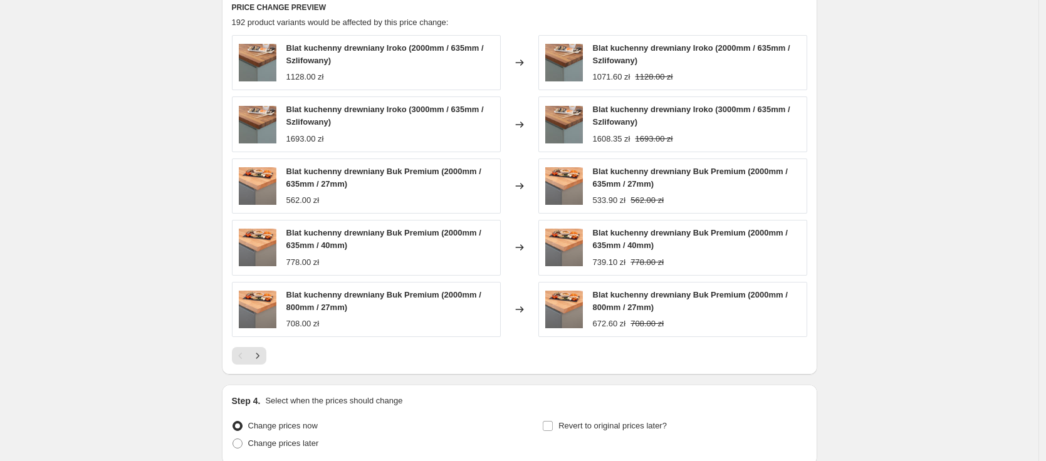
scroll to position [1328, 0]
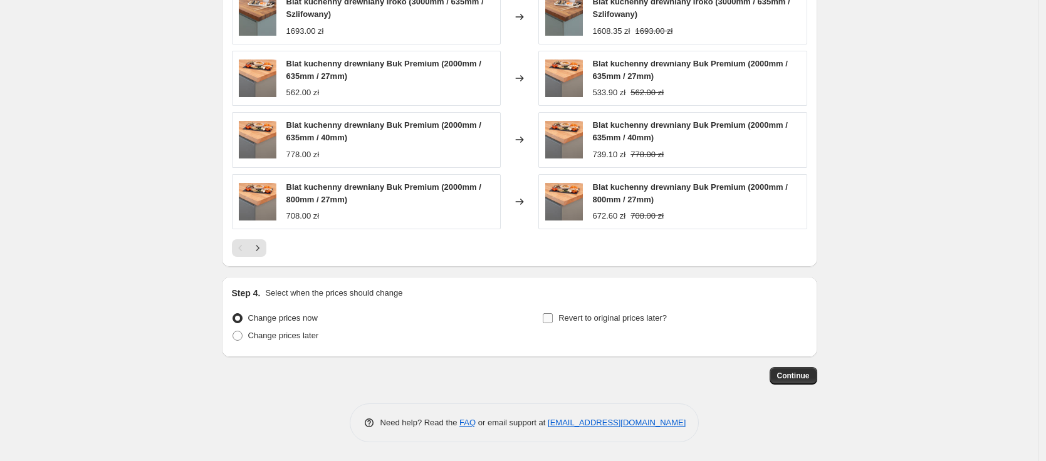
click at [551, 319] on input "Revert to original prices later?" at bounding box center [548, 318] width 10 height 10
checkbox input "true"
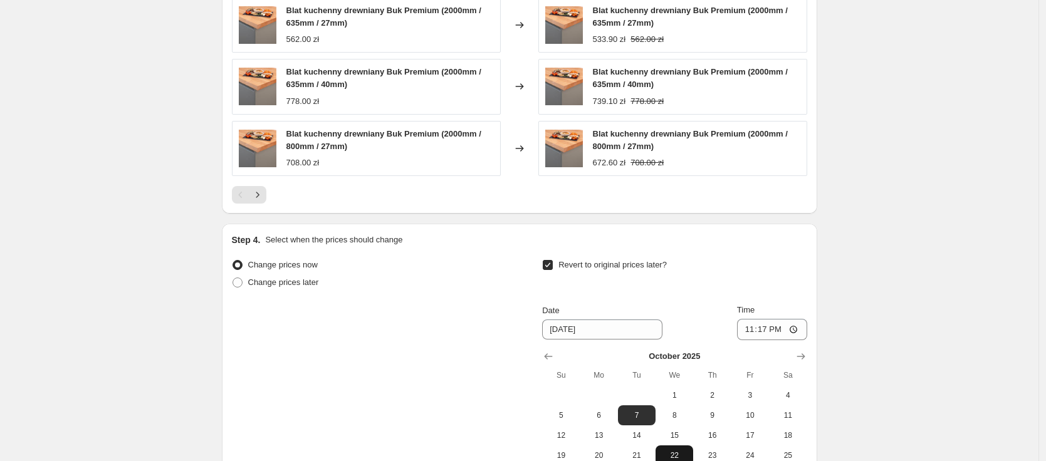
scroll to position [1543, 0]
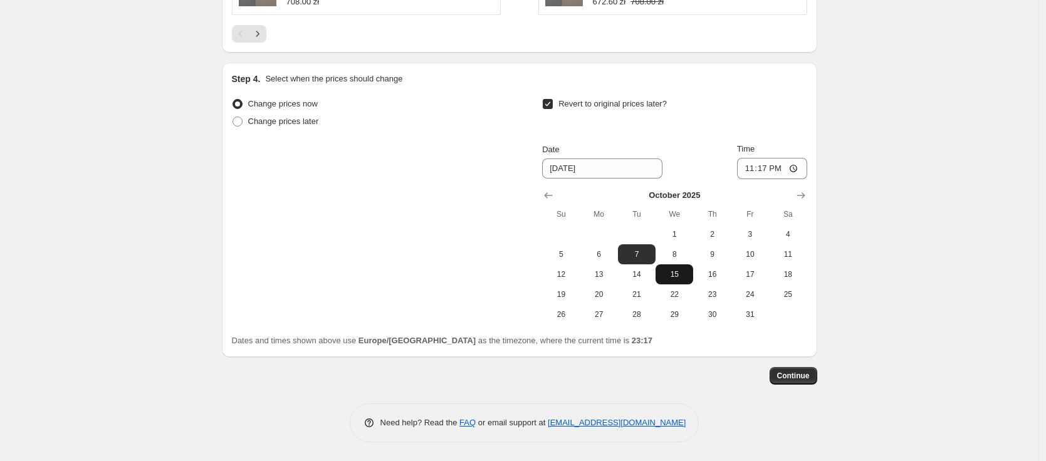
click at [672, 273] on span "15" at bounding box center [674, 274] width 28 height 10
type input "[DATE]"
click at [766, 169] on input "23:17" at bounding box center [772, 168] width 70 height 21
type input "22:59"
click at [791, 373] on span "Continue" at bounding box center [793, 376] width 33 height 10
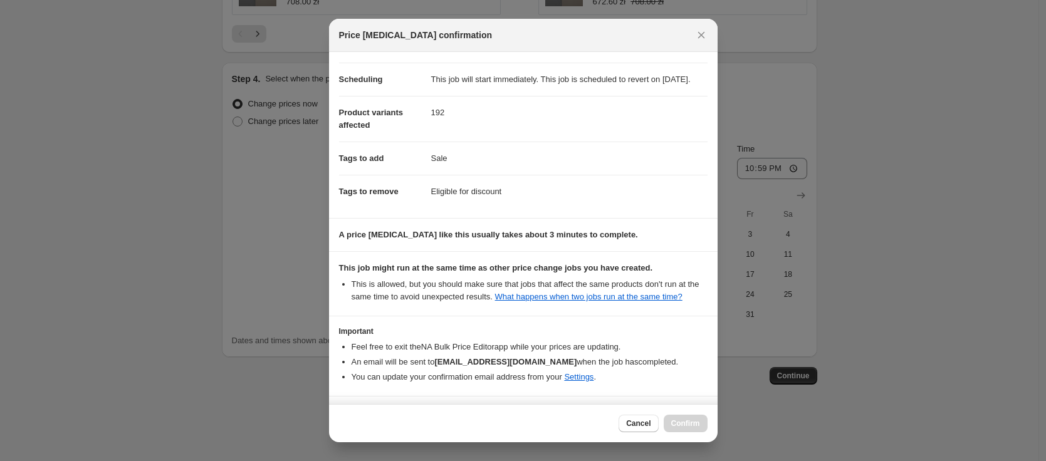
scroll to position [170, 0]
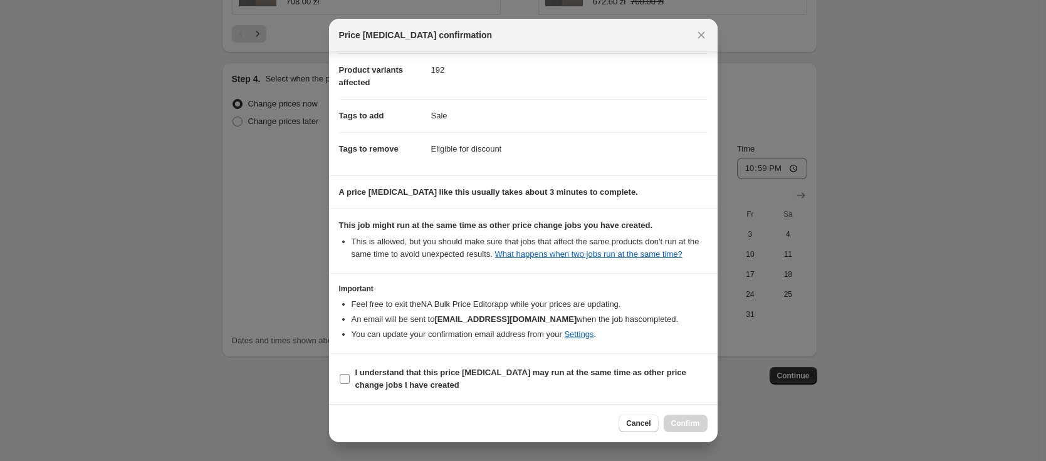
click at [383, 384] on b "I understand that this price [MEDICAL_DATA] may run at the same time as other p…" at bounding box center [520, 379] width 331 height 22
click at [350, 384] on input "I understand that this price [MEDICAL_DATA] may run at the same time as other p…" at bounding box center [345, 379] width 10 height 10
checkbox input "true"
click at [687, 422] on span "Confirm" at bounding box center [685, 424] width 29 height 10
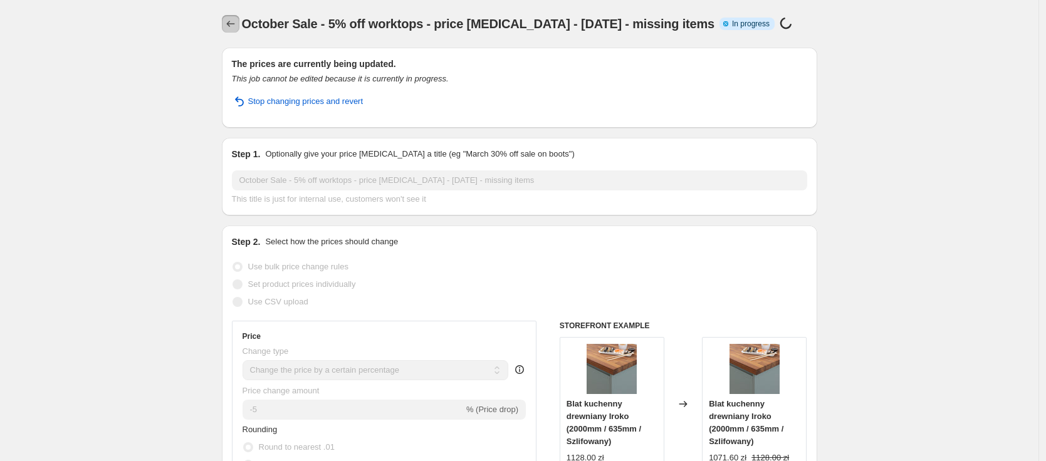
click at [229, 24] on icon "Price change jobs" at bounding box center [230, 24] width 13 height 13
